Goal: Find specific page/section

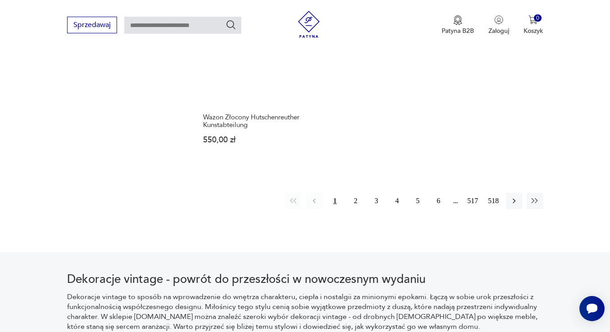
scroll to position [1331, 0]
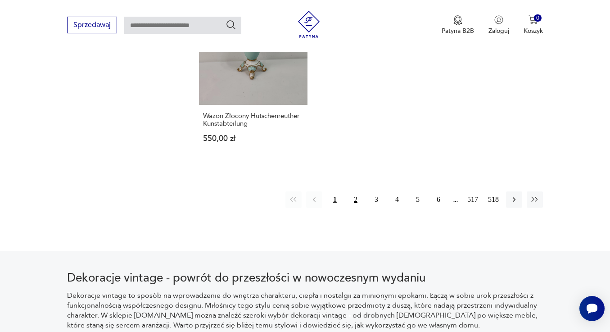
click at [347, 207] on button "2" at bounding box center [355, 199] width 16 height 16
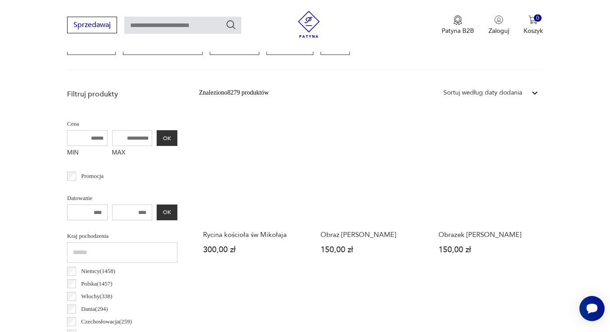
scroll to position [300, 0]
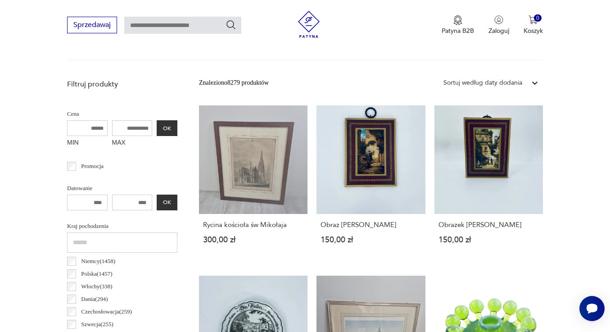
click at [140, 136] on input "MAX" at bounding box center [132, 128] width 40 height 16
click at [139, 136] on input "MAX" at bounding box center [132, 128] width 40 height 16
type input "***"
click at [165, 136] on button "OK" at bounding box center [167, 128] width 21 height 16
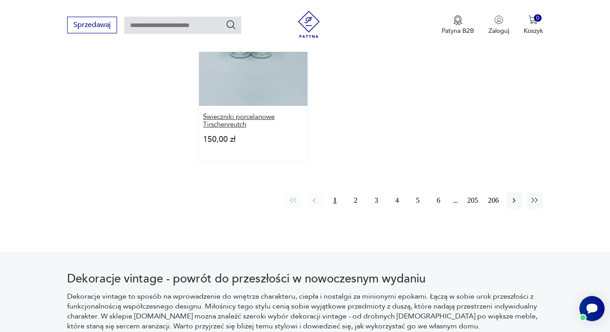
scroll to position [1290, 0]
click at [347, 208] on button "2" at bounding box center [355, 200] width 16 height 16
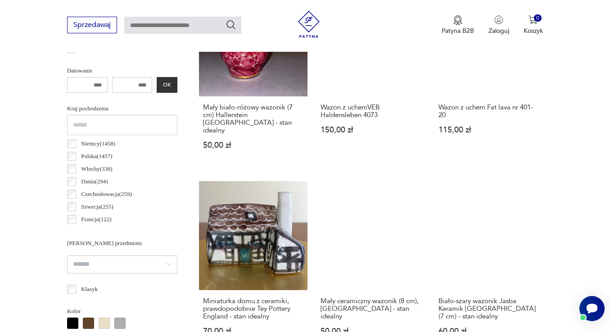
scroll to position [421, 0]
